Goal: Transaction & Acquisition: Purchase product/service

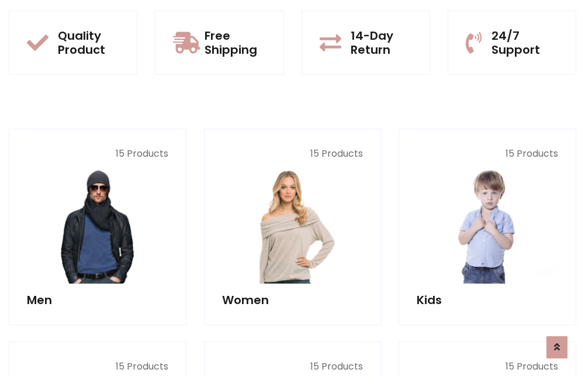
scroll to position [1013, 0]
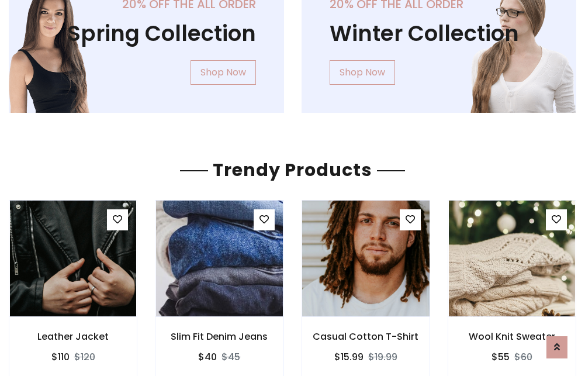
click at [365, 258] on img at bounding box center [366, 258] width 152 height 281
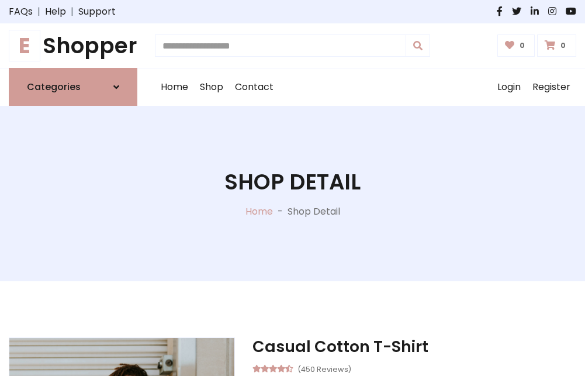
click at [73, 46] on h1 "E Shopper" at bounding box center [73, 46] width 129 height 26
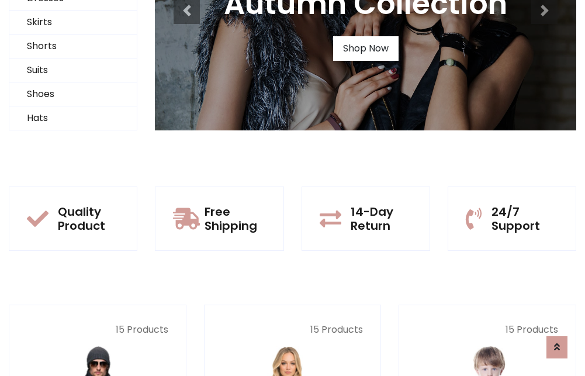
scroll to position [113, 0]
